Goal: Register for event/course

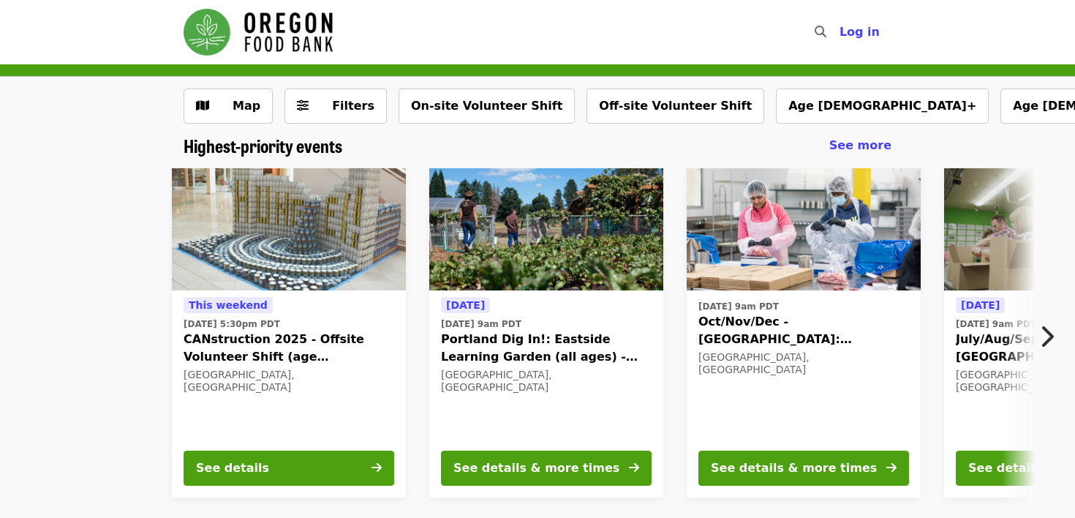
click at [1050, 329] on icon "chevron-right icon" at bounding box center [1046, 336] width 15 height 28
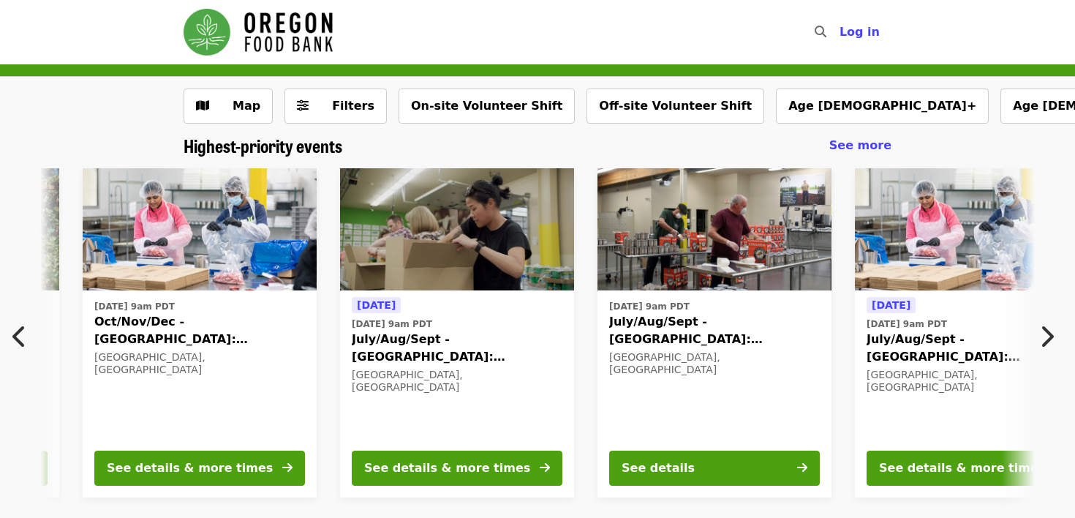
scroll to position [0, 787]
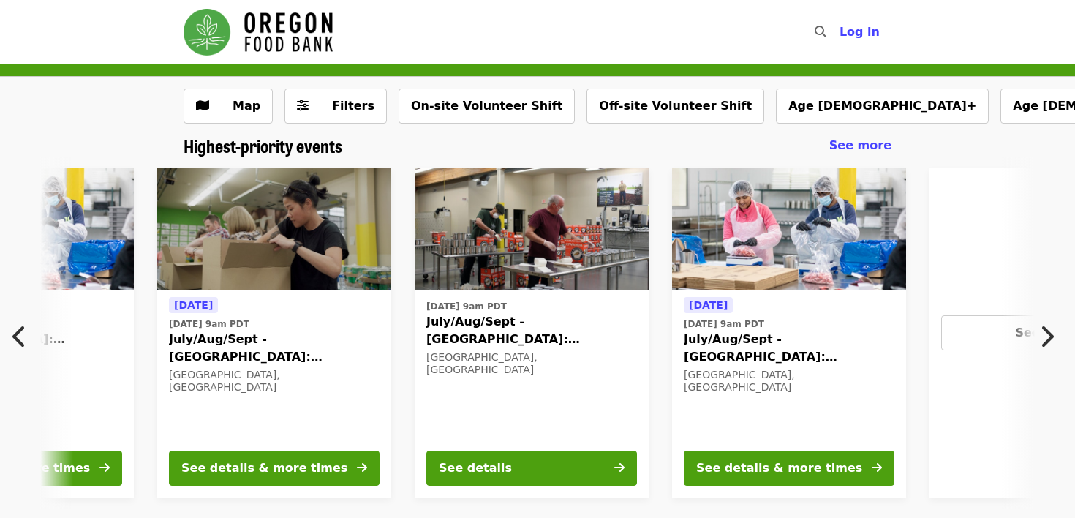
click at [1052, 335] on icon "chevron-right icon" at bounding box center [1046, 336] width 15 height 28
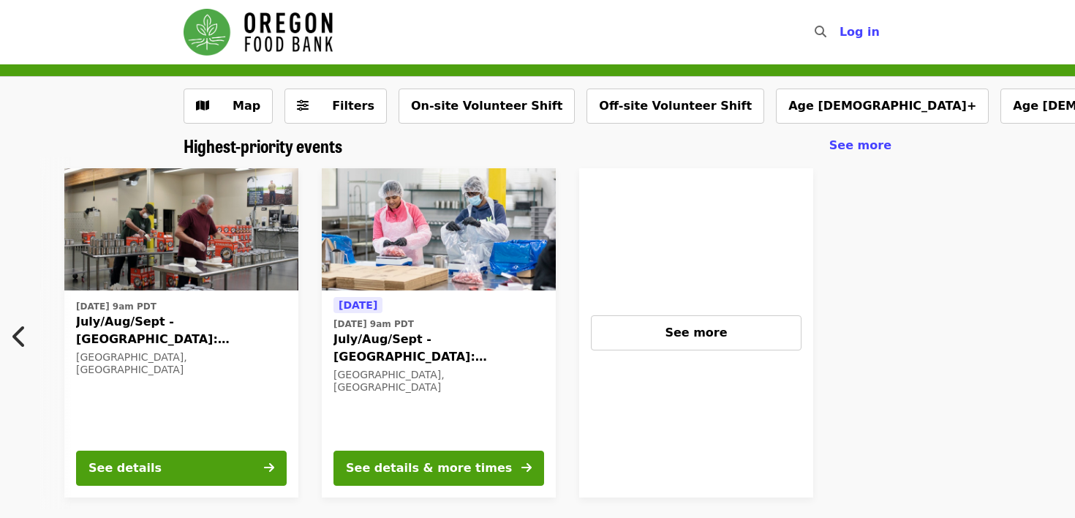
scroll to position [0, 1166]
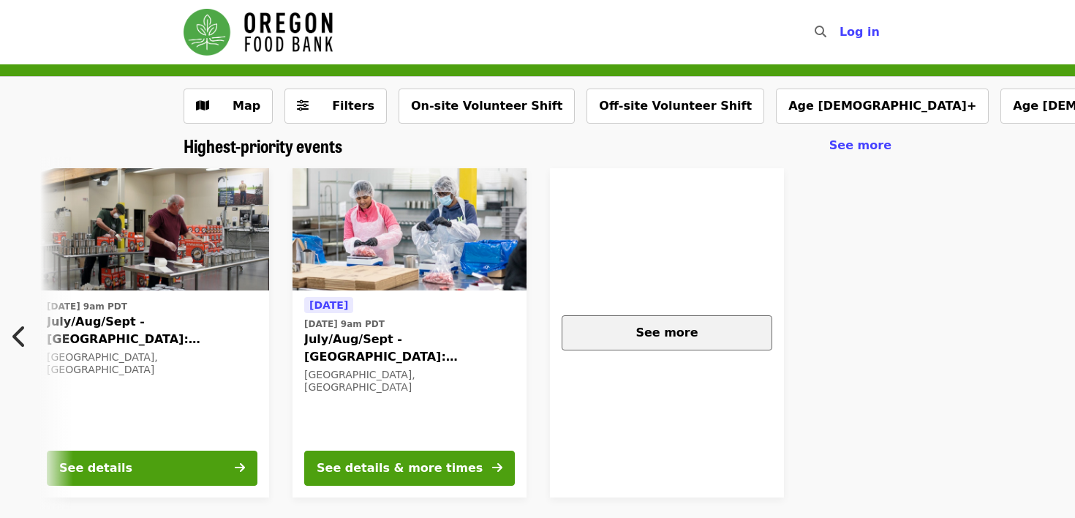
click at [722, 332] on div "See more" at bounding box center [667, 333] width 186 height 18
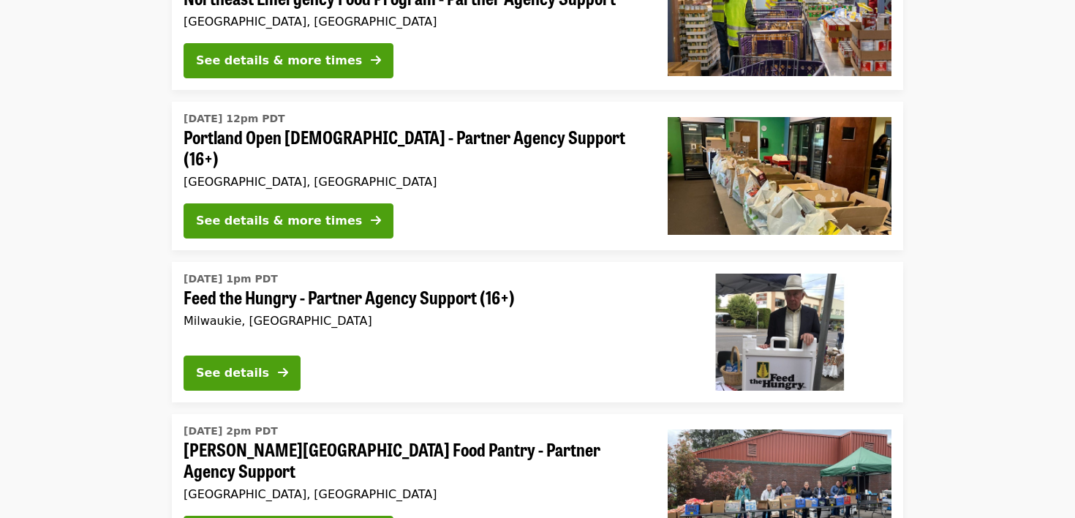
scroll to position [3513, 0]
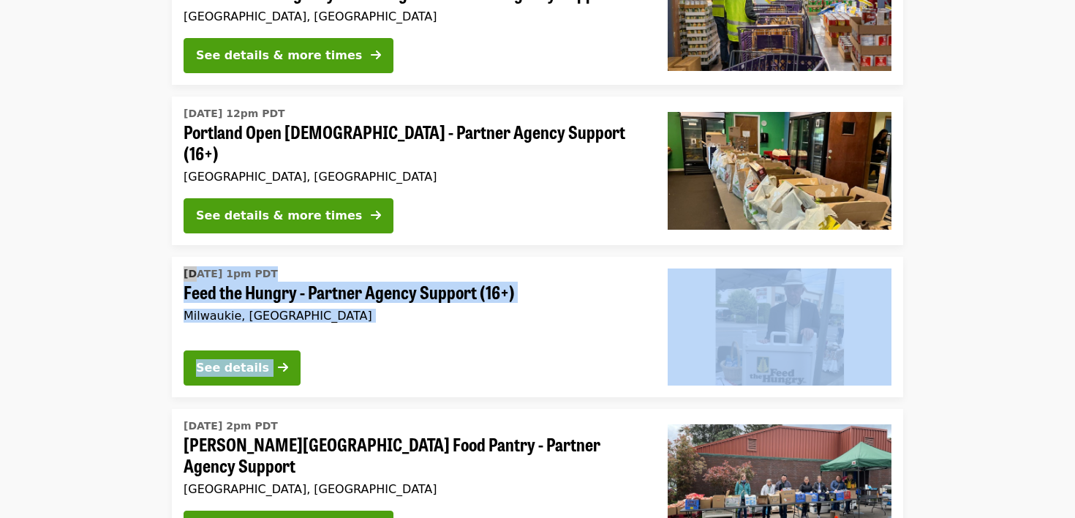
click at [45, 257] on li "Sun, Sep 21 @ 1pm PDT Feed the Hungry - Partner Agency Support (16+) Milwaukie,…" at bounding box center [537, 327] width 1075 height 140
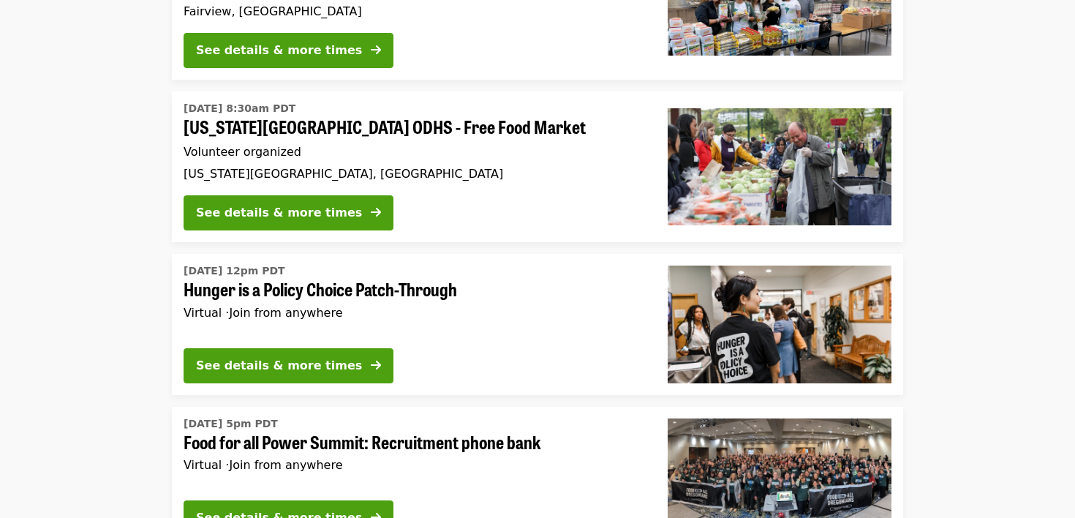
scroll to position [5071, 0]
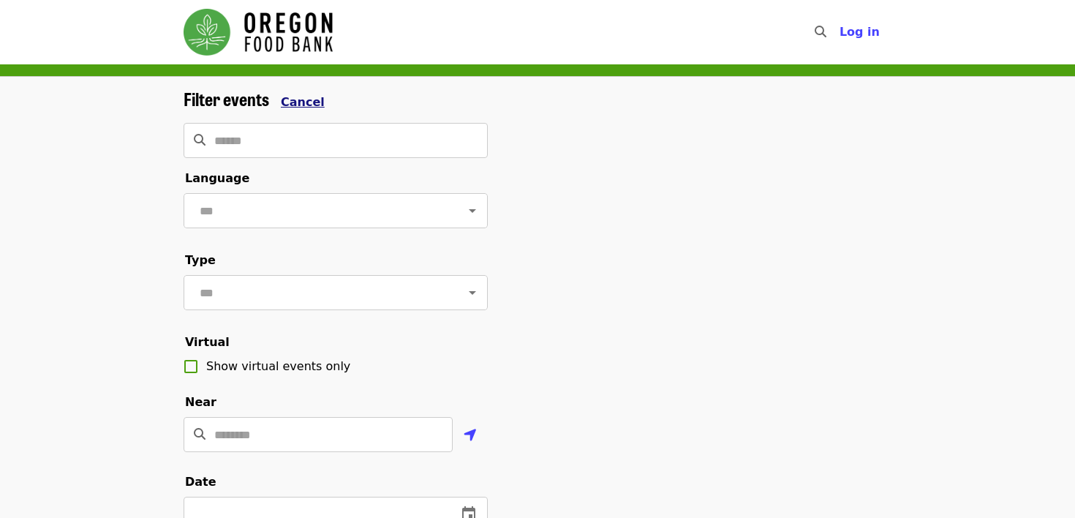
click at [299, 110] on form "Filter events Cancel ​ Language ​ Type ​ Virtual Show virtual events only Near …" at bounding box center [335, 487] width 304 height 798
click at [301, 99] on span "Cancel" at bounding box center [303, 102] width 44 height 14
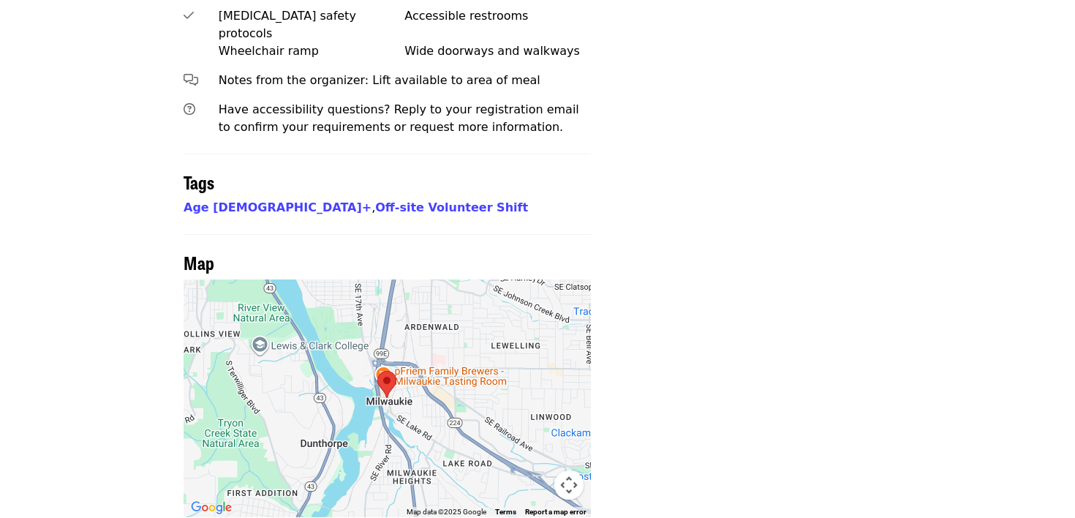
scroll to position [1393, 0]
